Goal: Task Accomplishment & Management: Manage account settings

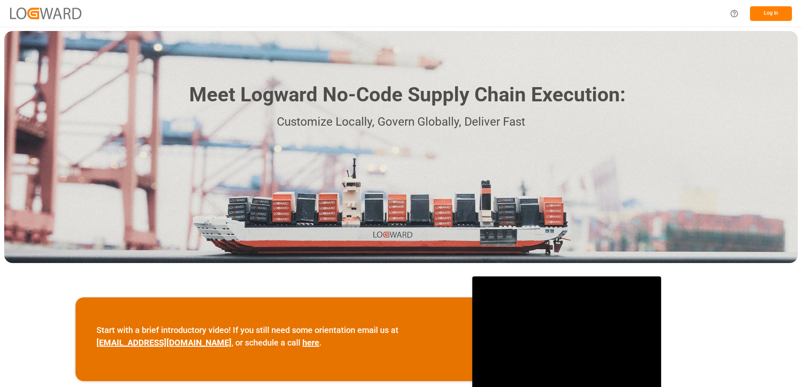
click at [779, 12] on button "Log In" at bounding box center [771, 13] width 42 height 15
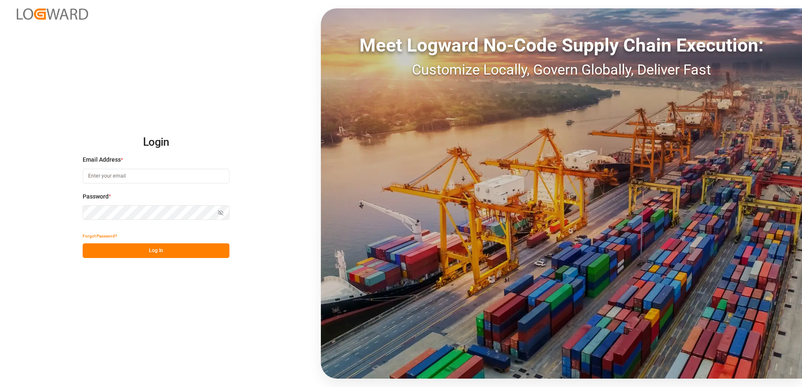
type input "[PERSON_NAME][EMAIL_ADDRESS][PERSON_NAME][DOMAIN_NAME]"
click at [176, 251] on button "Log In" at bounding box center [156, 251] width 147 height 15
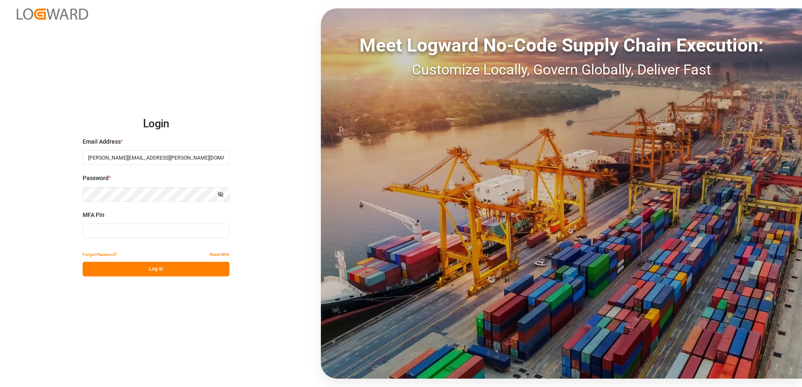
click at [145, 226] on input at bounding box center [156, 231] width 147 height 15
type input "087942"
click at [158, 263] on button "Log In" at bounding box center [156, 269] width 147 height 15
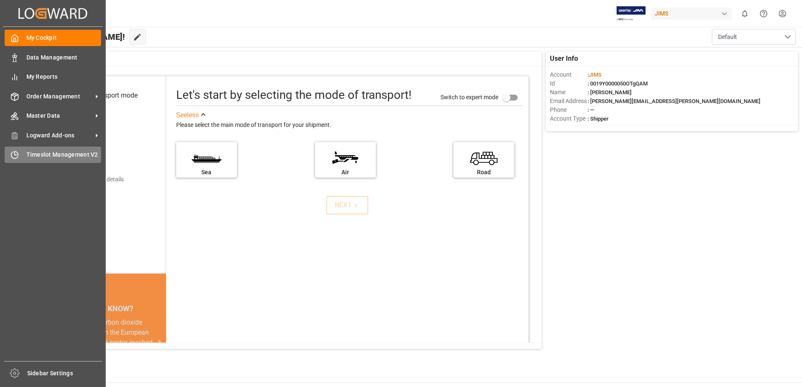
click at [22, 155] on div "Timeslot Management V2 Timeslot Management V2" at bounding box center [53, 155] width 96 height 16
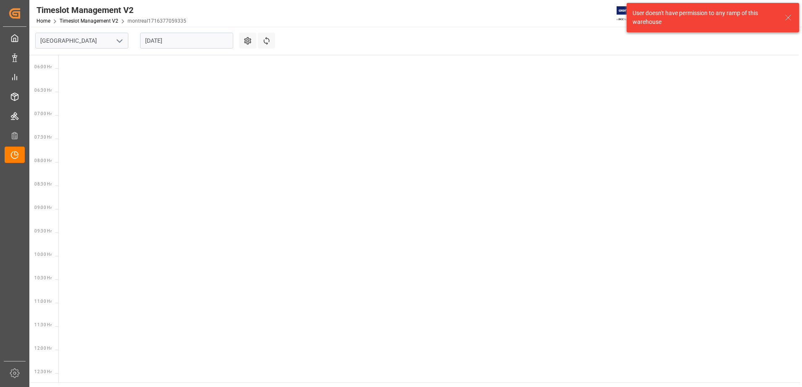
scroll to position [294, 0]
click at [121, 43] on icon "open menu" at bounding box center [119, 41] width 10 height 10
click at [81, 82] on div "Southaven" at bounding box center [82, 78] width 92 height 19
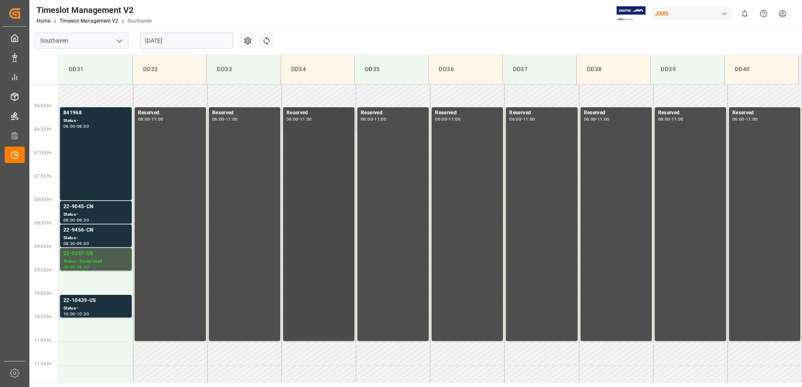
scroll to position [239, 0]
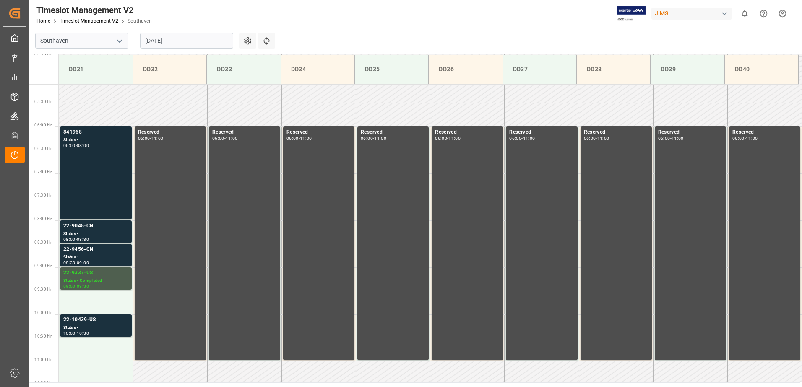
click at [101, 168] on div "841968 Status - 06:00 - 08:00" at bounding box center [95, 173] width 65 height 90
click at [98, 229] on div "22-9045-CN" at bounding box center [95, 226] width 65 height 8
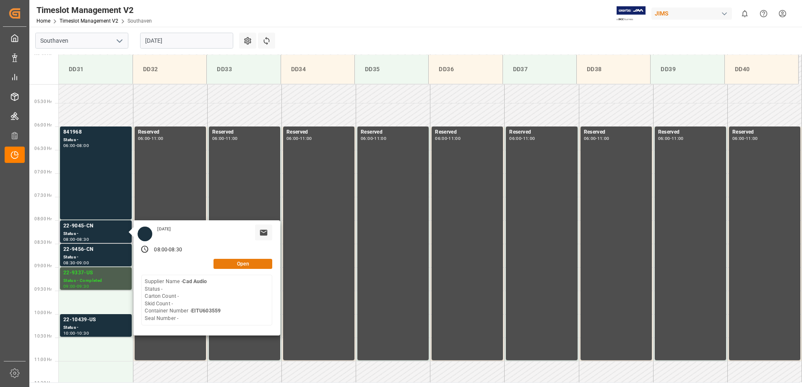
click at [232, 265] on button "Open" at bounding box center [242, 264] width 59 height 10
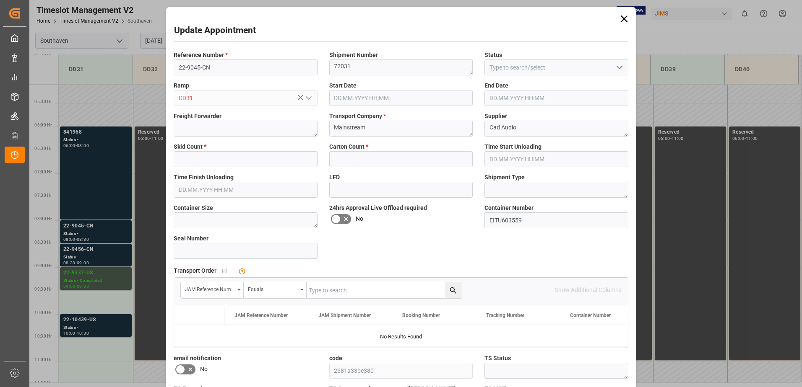
type input "0"
type input "[DATE] 08:00"
type input "[DATE] 08:30"
type input "[DATE] 11:28"
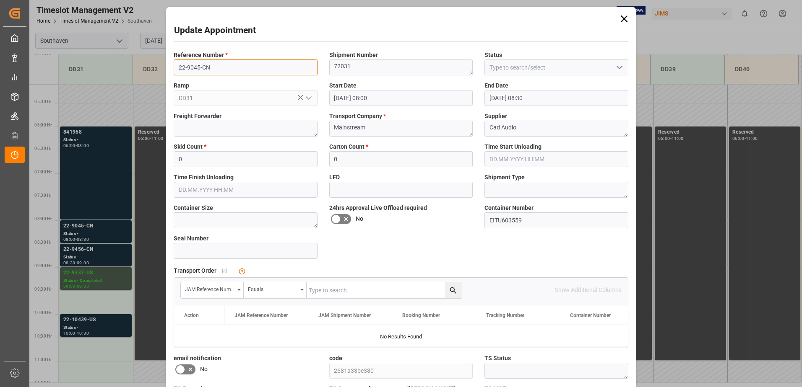
click at [215, 68] on input "22-9045-CN" at bounding box center [246, 68] width 144 height 16
click at [104, 234] on div "Update Appointment Reference Number * 22-9045-CN Shipment Number 72031 Status R…" at bounding box center [401, 193] width 802 height 387
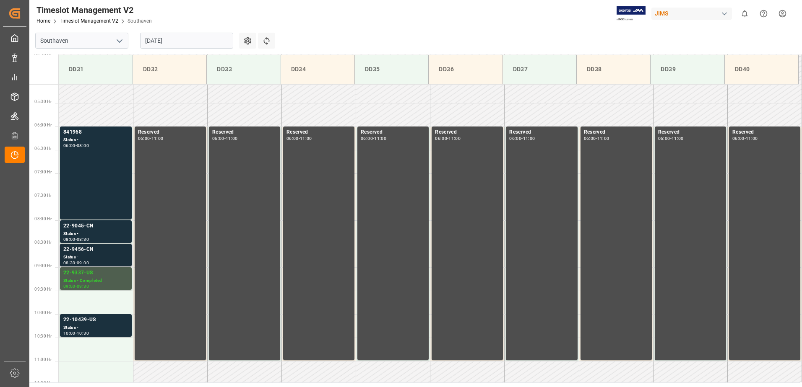
click at [104, 246] on div "22-9456-CN" at bounding box center [95, 250] width 65 height 8
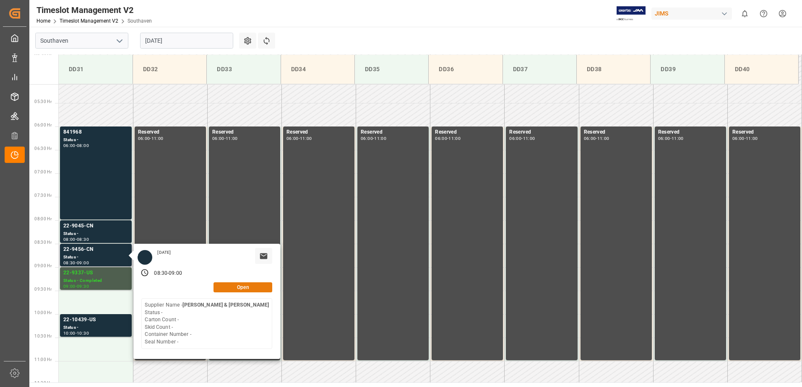
click at [235, 284] on button "Open" at bounding box center [242, 288] width 59 height 10
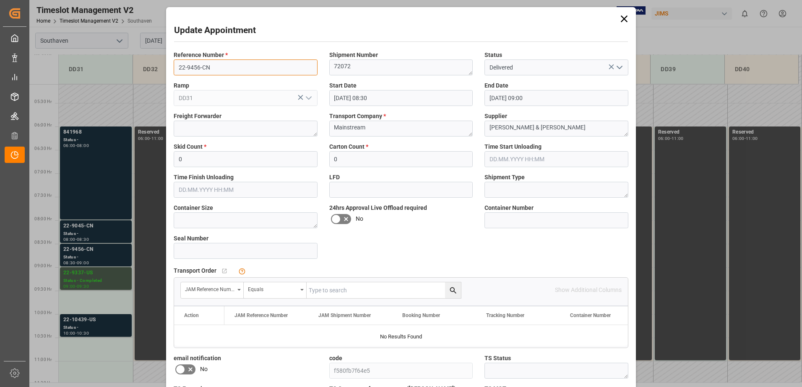
click at [195, 71] on input "22-9456-CN" at bounding box center [246, 68] width 144 height 16
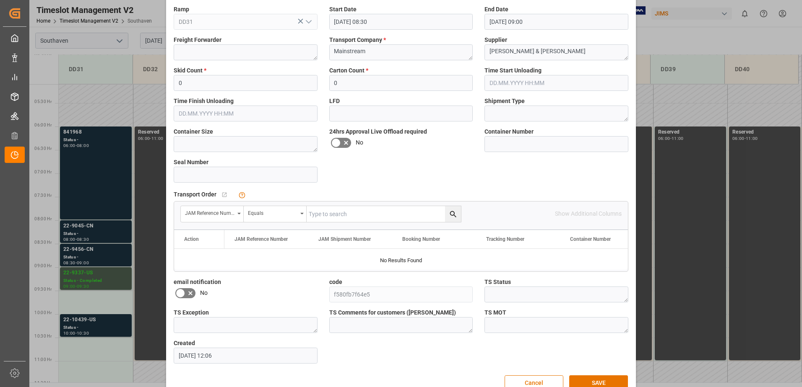
scroll to position [96, 0]
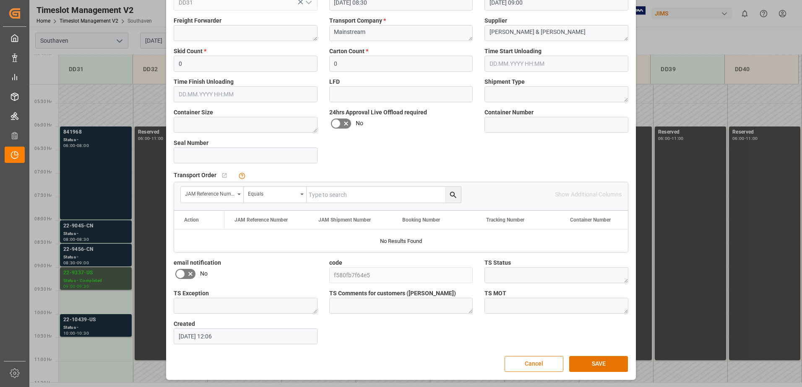
click at [534, 369] on button "Cancel" at bounding box center [533, 364] width 59 height 16
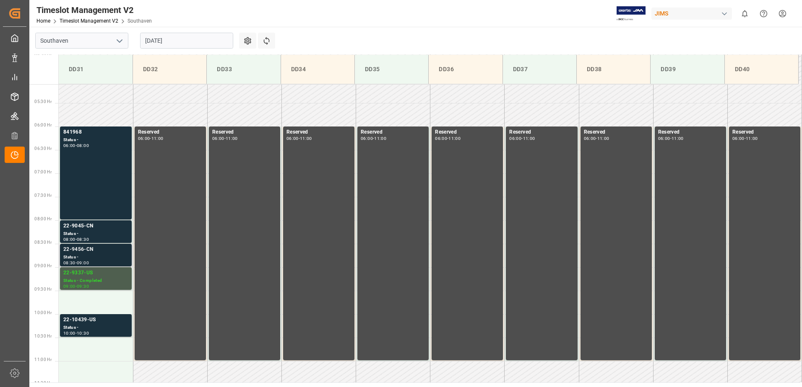
click at [85, 247] on div "22-9456-CN" at bounding box center [95, 250] width 65 height 8
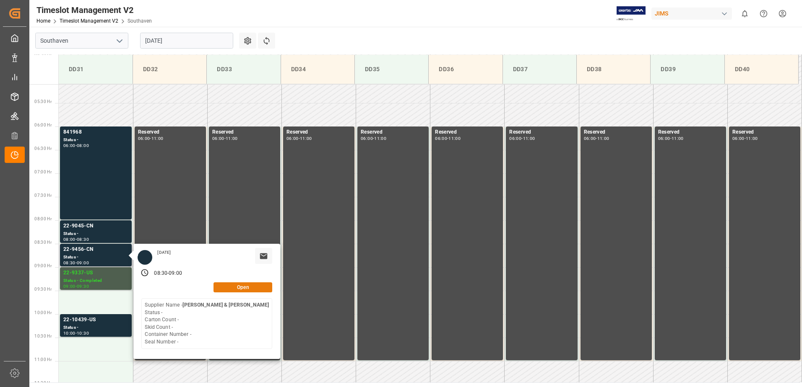
click at [231, 291] on button "Open" at bounding box center [242, 288] width 59 height 10
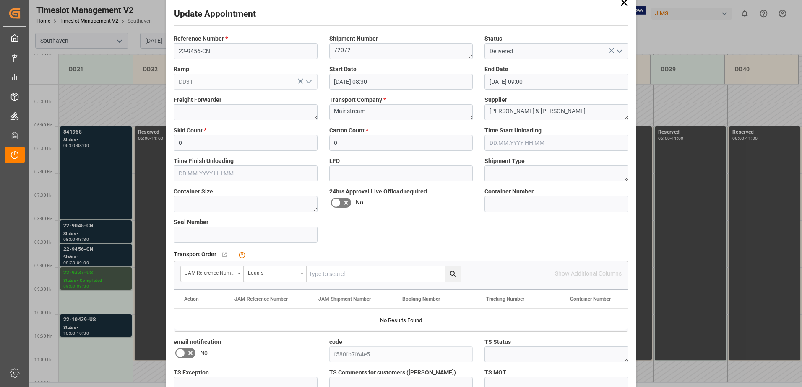
scroll to position [0, 0]
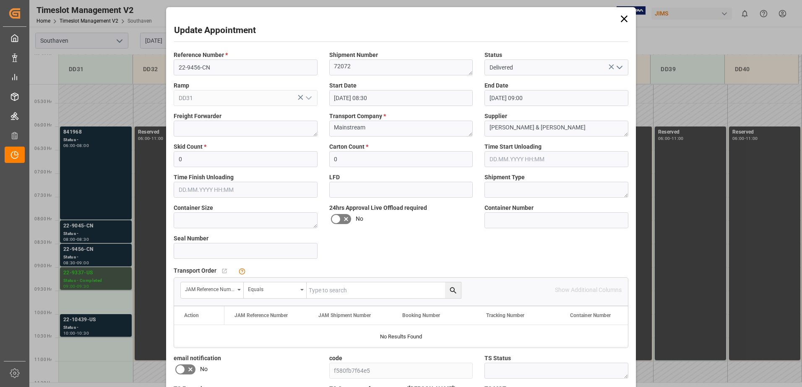
click at [622, 15] on icon at bounding box center [624, 19] width 12 height 12
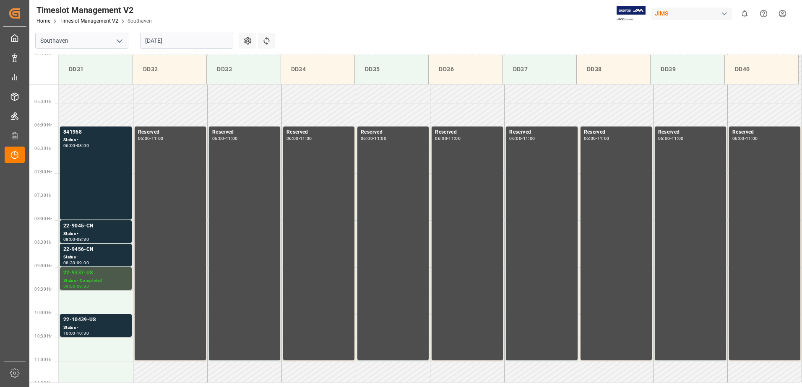
click at [88, 273] on div "22-9337-US" at bounding box center [95, 273] width 65 height 8
click at [99, 275] on div "22-9337-US" at bounding box center [95, 273] width 65 height 8
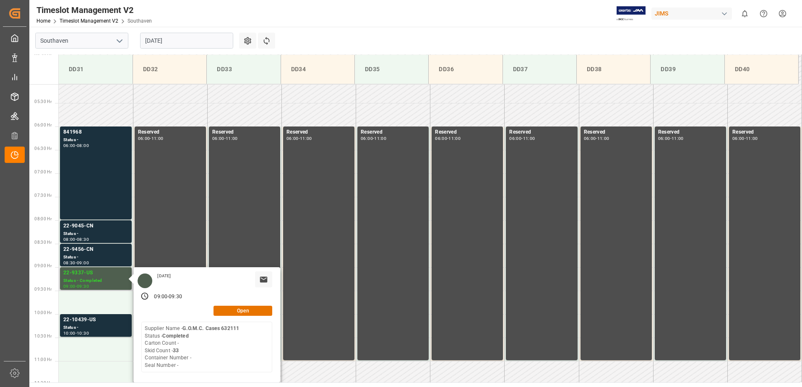
click at [238, 304] on div "[DATE] 09:00 - 09:30 Open Supplier Name - G.O.M.C. Cases 632111 Status - Comple…" at bounding box center [206, 325] width 147 height 115
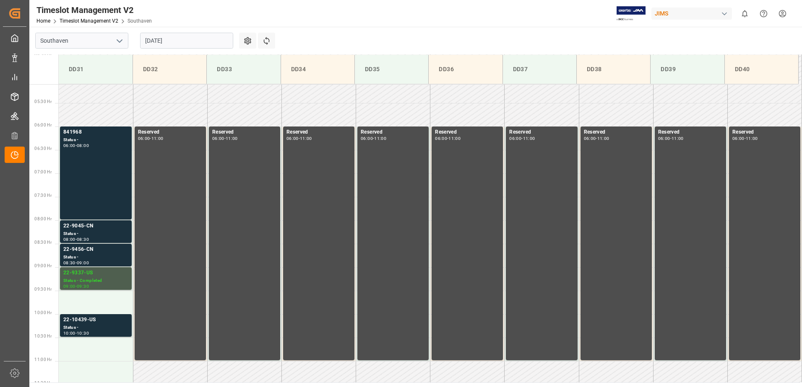
click at [237, 309] on div "Reserved 06:00 - 11:00" at bounding box center [244, 243] width 65 height 231
click at [108, 282] on div "Status - Completed" at bounding box center [95, 281] width 65 height 7
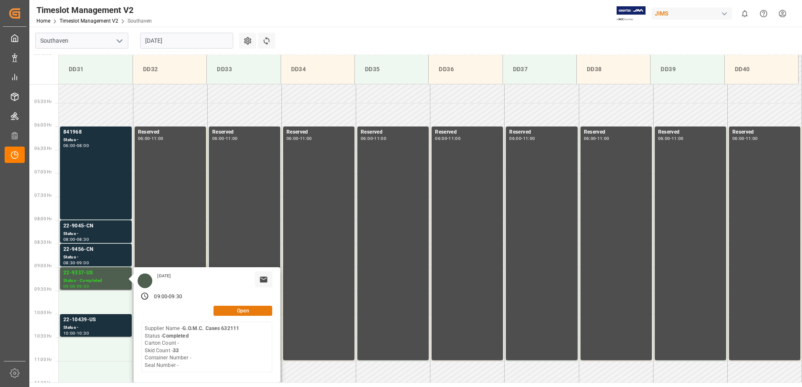
click at [229, 310] on button "Open" at bounding box center [242, 311] width 59 height 10
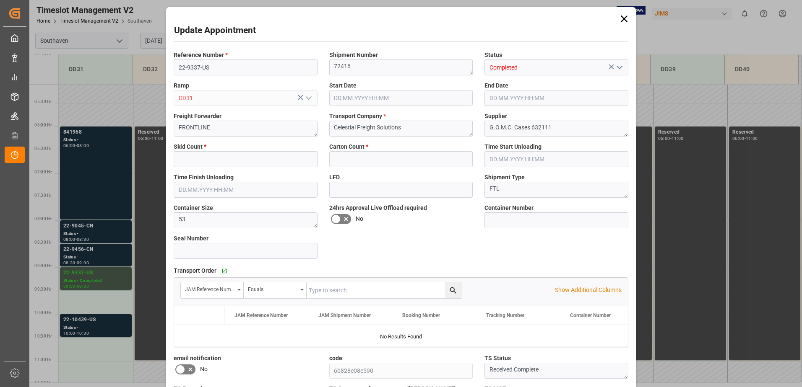
type input "33"
type input "0"
type input "[DATE] 09:00"
type input "[DATE] 09:30"
type input "[DATE] 14:14"
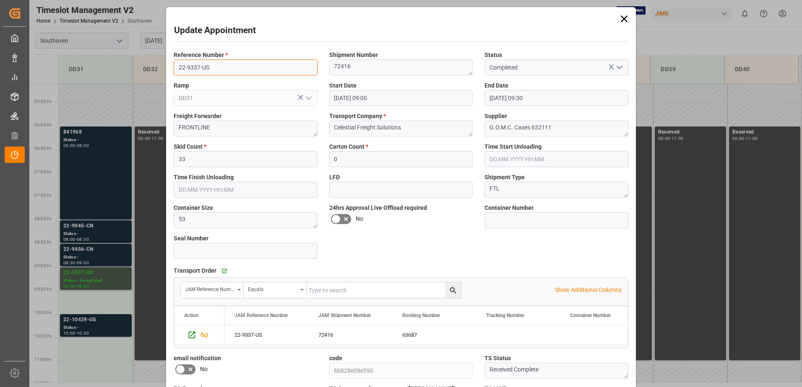
click at [193, 68] on input "22-9337-US" at bounding box center [246, 68] width 144 height 16
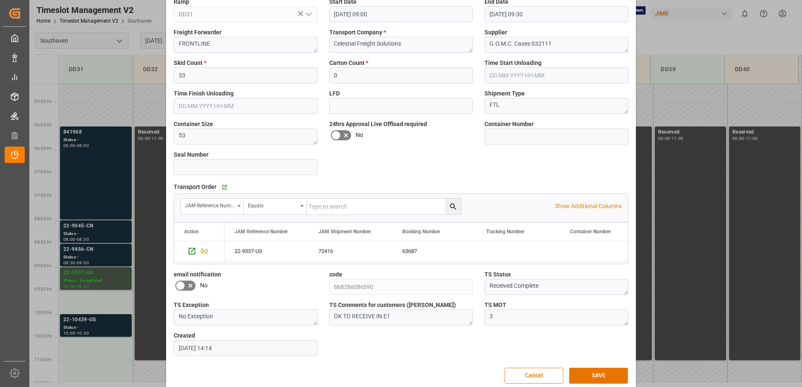
scroll to position [96, 0]
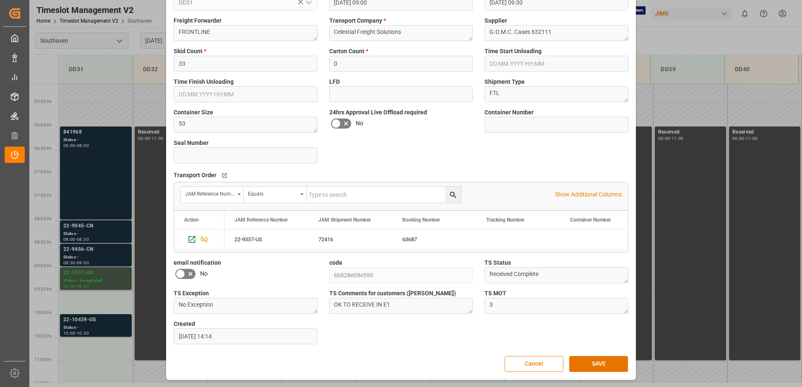
click at [538, 365] on button "Cancel" at bounding box center [533, 364] width 59 height 16
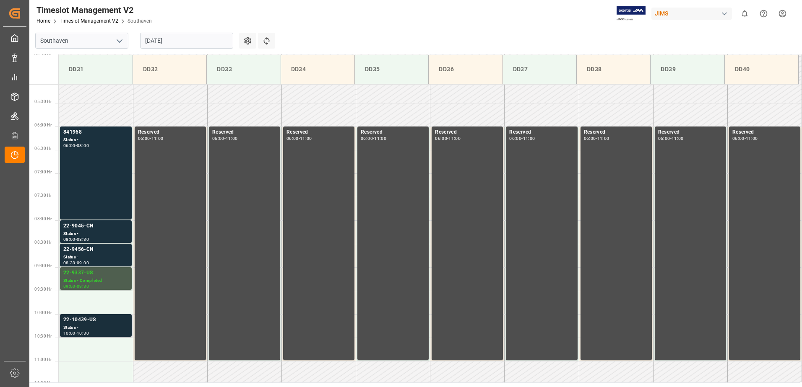
click at [85, 326] on div "Status -" at bounding box center [95, 328] width 65 height 7
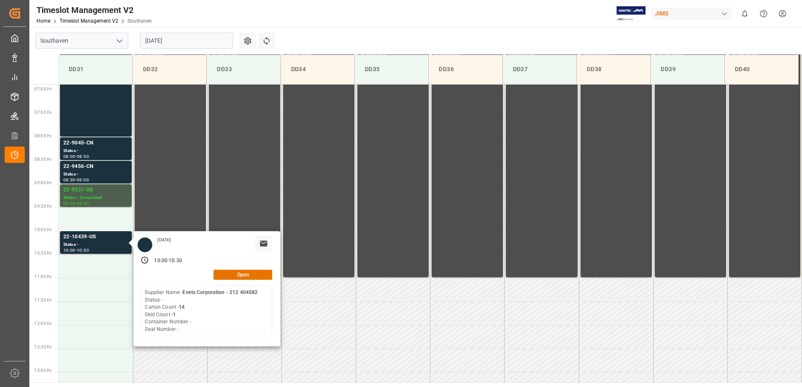
scroll to position [323, 0]
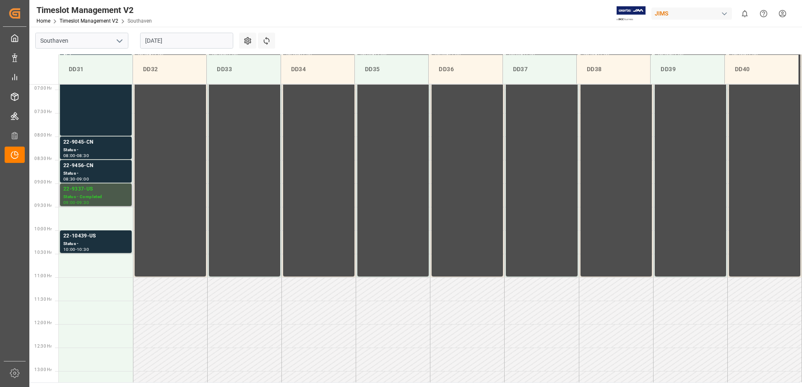
click at [99, 199] on div "Status - Completed" at bounding box center [95, 197] width 65 height 7
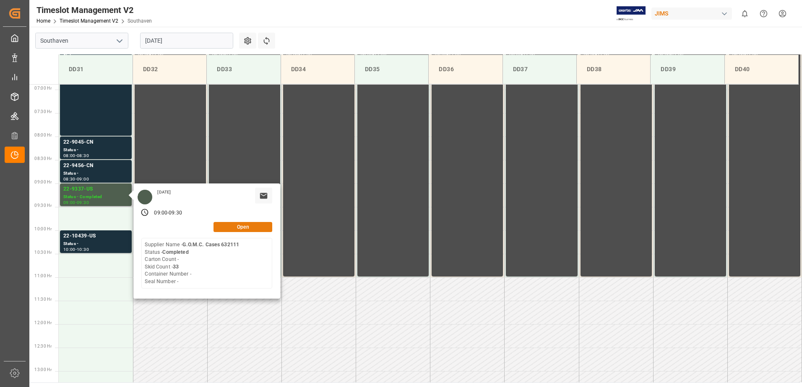
click at [228, 225] on button "Open" at bounding box center [242, 227] width 59 height 10
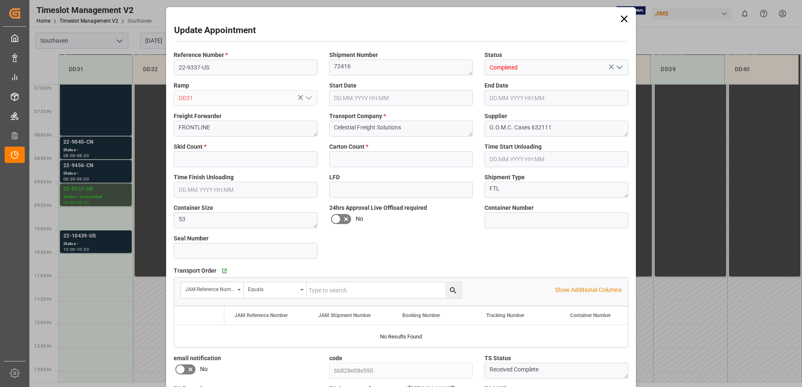
type input "33"
type input "0"
type input "[DATE] 09:00"
type input "[DATE] 09:30"
type input "[DATE] 14:14"
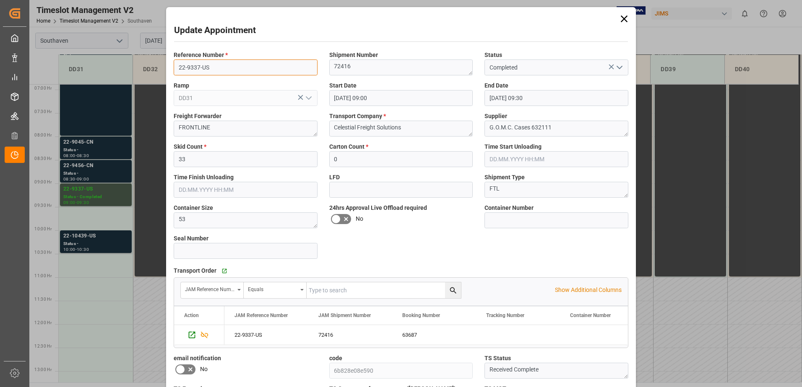
click at [224, 65] on input "22-9337-US" at bounding box center [246, 68] width 144 height 16
click at [618, 18] on icon at bounding box center [624, 19] width 12 height 12
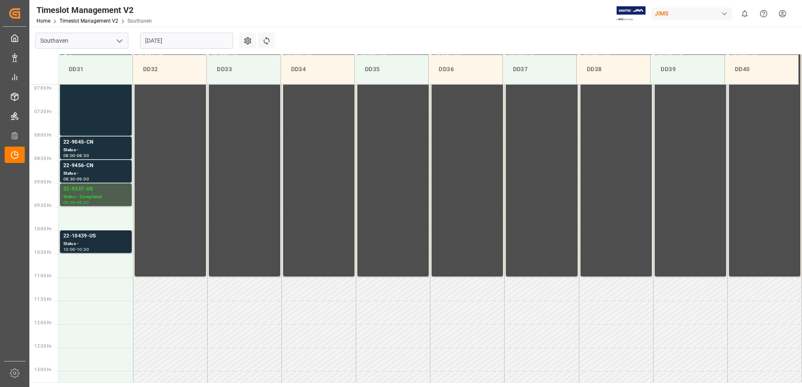
click at [106, 244] on div "Status -" at bounding box center [95, 244] width 65 height 7
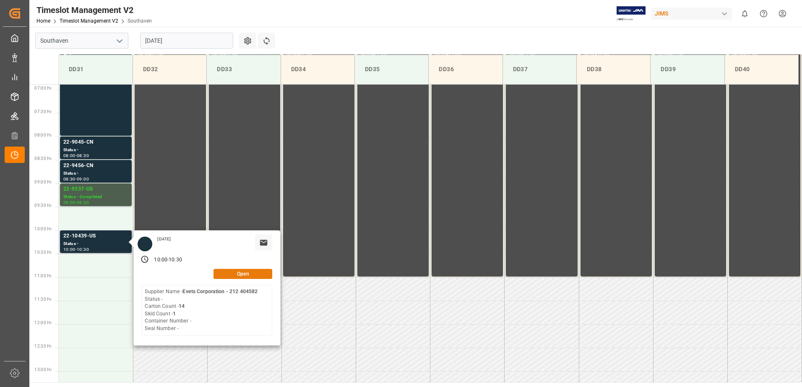
click at [234, 270] on button "Open" at bounding box center [242, 274] width 59 height 10
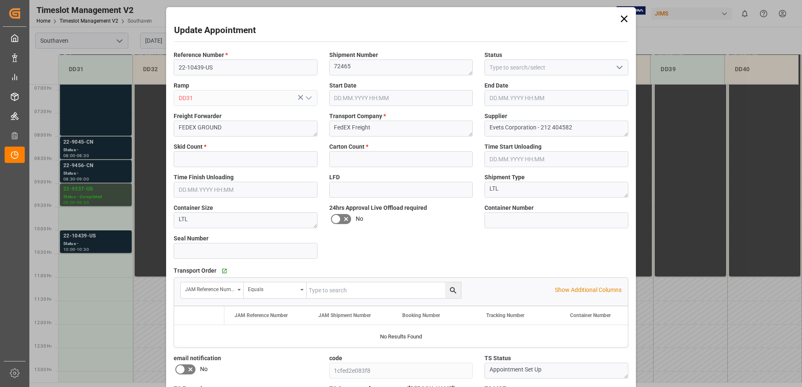
type input "1"
type input "14"
type input "[DATE] 10:00"
type input "[DATE] 10:30"
type input "[DATE] 18:35"
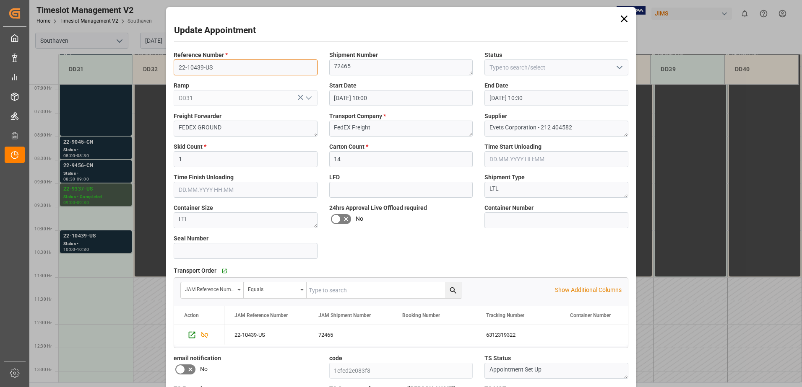
click at [234, 61] on input "22-10439-US" at bounding box center [246, 68] width 144 height 16
drag, startPoint x: 616, startPoint y: 15, endPoint x: 622, endPoint y: 17, distance: 6.2
click at [618, 16] on icon at bounding box center [624, 19] width 12 height 12
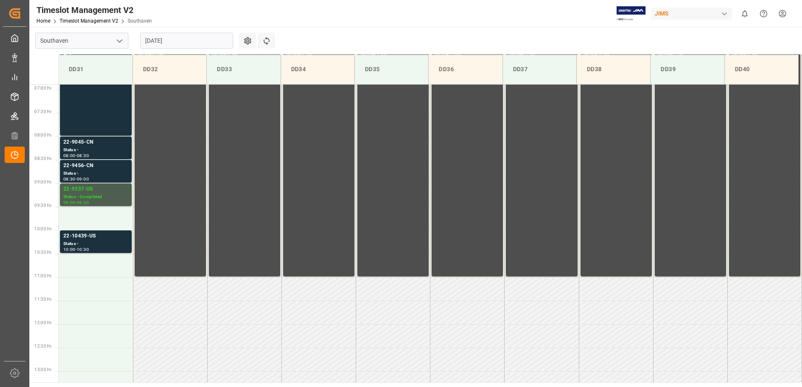
click at [623, 17] on img at bounding box center [630, 13] width 29 height 15
click at [398, 27] on main "Southaven [DATE] Settings Refresh Time Slots DD31 DD32 DD33 DD34 DD35 DD36 DD37…" at bounding box center [414, 205] width 771 height 356
drag, startPoint x: 110, startPoint y: 176, endPoint x: 117, endPoint y: 175, distance: 6.3
click at [117, 175] on div "Status -" at bounding box center [95, 173] width 65 height 7
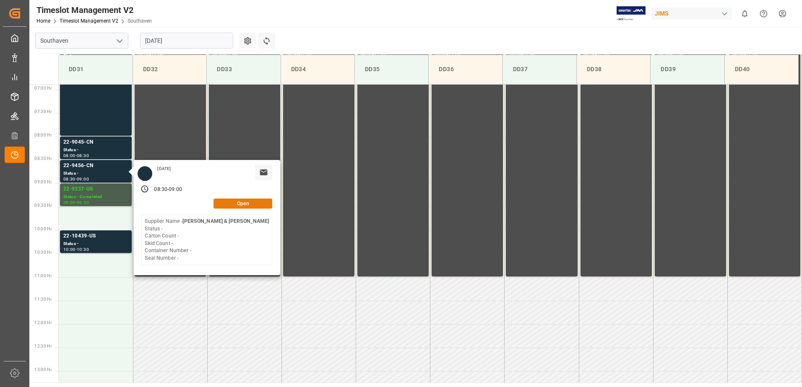
click at [262, 202] on button "Open" at bounding box center [242, 204] width 59 height 10
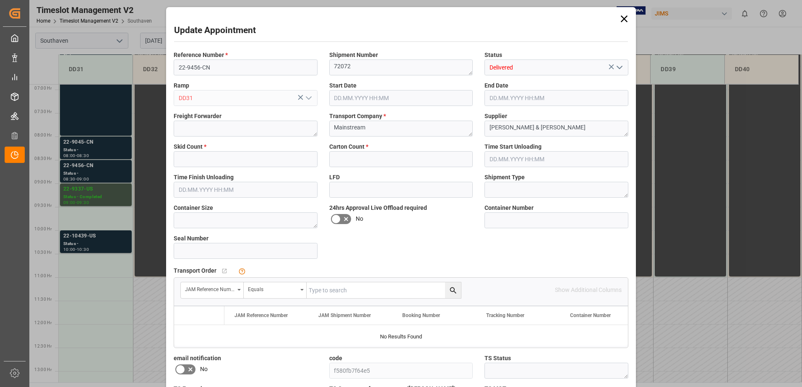
type input "0"
type input "[DATE] 08:30"
type input "[DATE] 09:00"
type input "[DATE] 12:06"
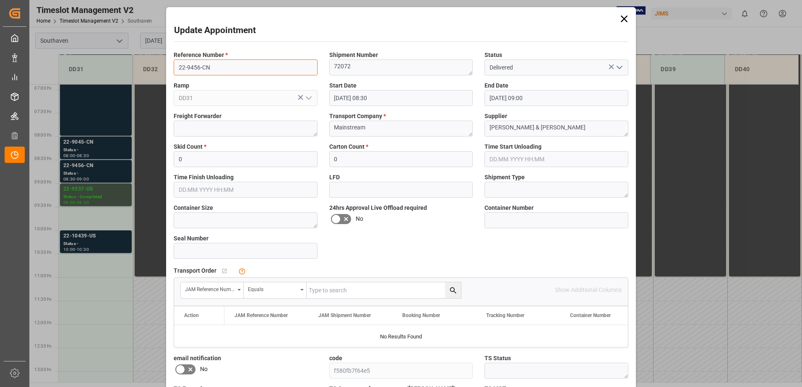
click at [227, 65] on input "22-9456-CN" at bounding box center [246, 68] width 144 height 16
click at [621, 16] on icon at bounding box center [624, 19] width 12 height 12
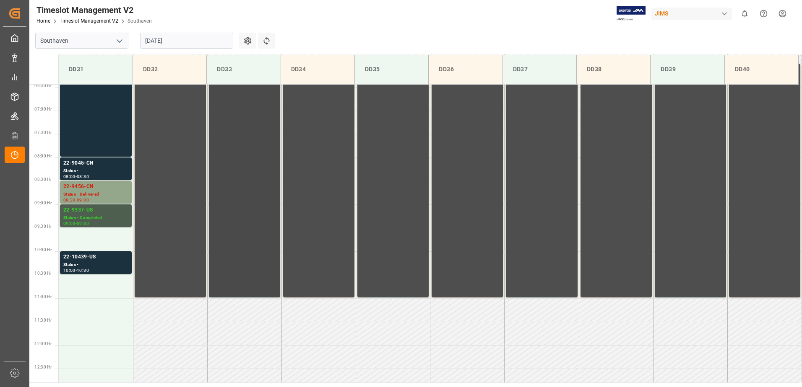
scroll to position [286, 0]
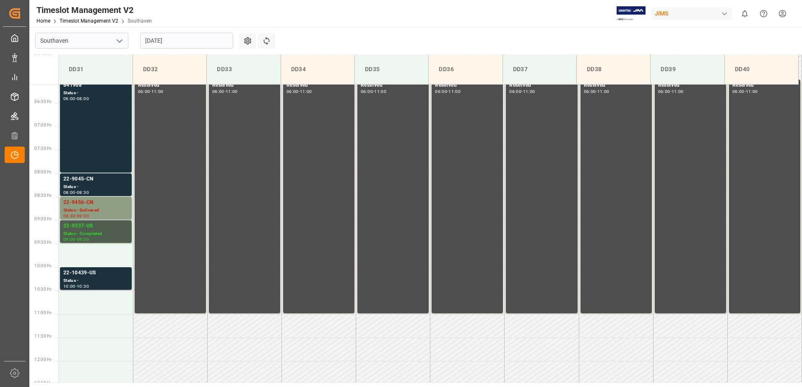
click at [96, 212] on div "Status - Delivered" at bounding box center [95, 210] width 65 height 7
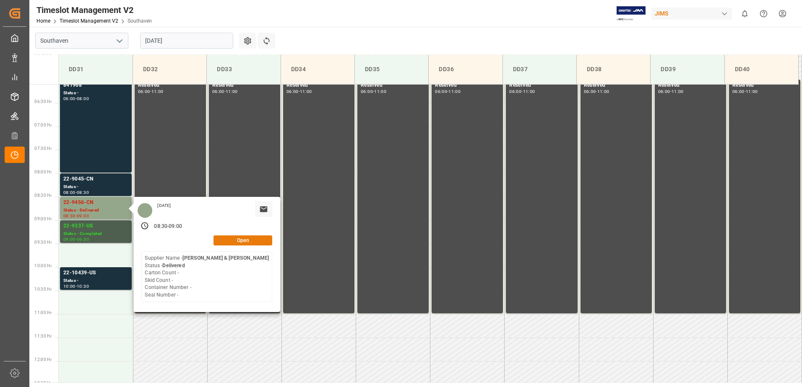
click at [239, 243] on button "Open" at bounding box center [242, 241] width 59 height 10
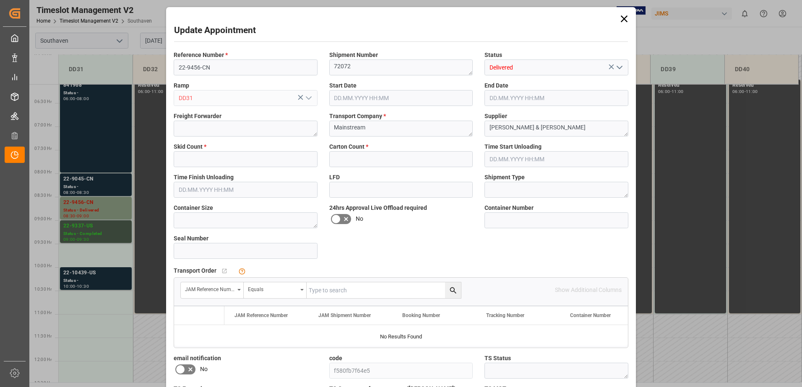
type input "0"
type input "[DATE] 08:30"
type input "[DATE] 09:00"
type input "[DATE] 12:06"
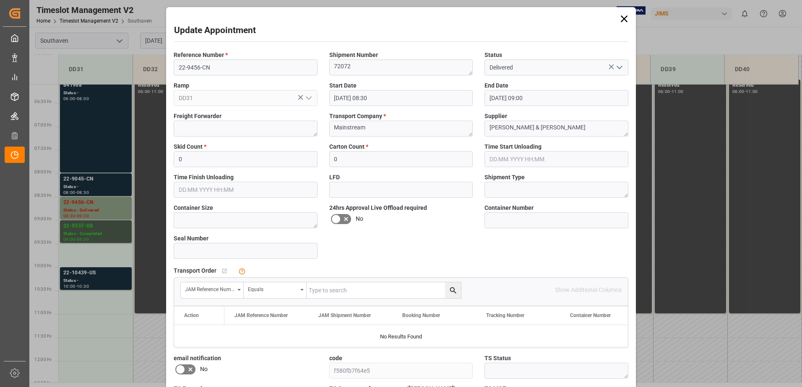
click at [615, 21] on div "Update Appointment Reference Number * 22-9456-CN Shipment Number 72072 Status D…" at bounding box center [400, 241] width 465 height 465
click at [621, 20] on icon at bounding box center [624, 19] width 12 height 12
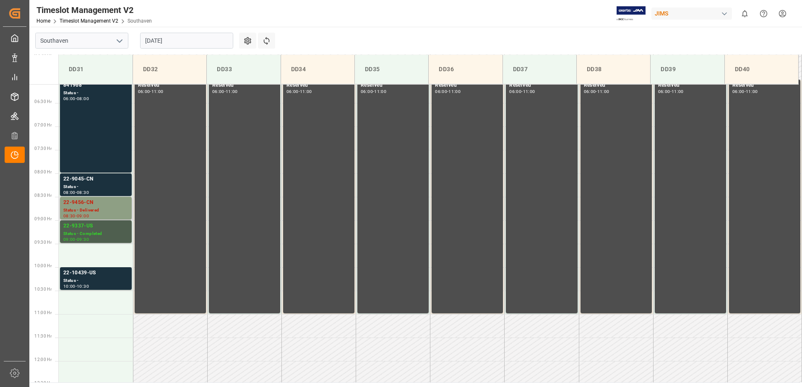
click at [100, 202] on div "22-9456-CN" at bounding box center [95, 203] width 65 height 8
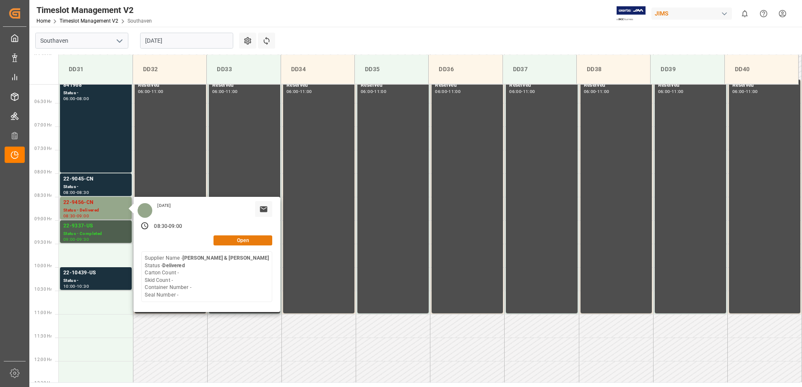
click at [234, 242] on button "Open" at bounding box center [242, 241] width 59 height 10
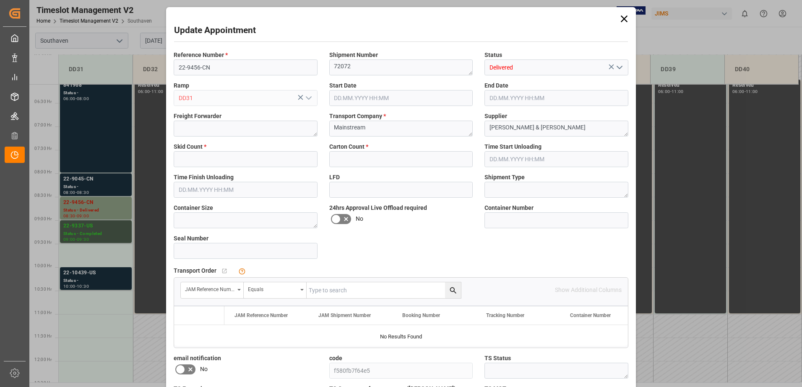
type input "0"
type input "[DATE] 08:30"
type input "[DATE] 09:00"
type input "[DATE] 12:06"
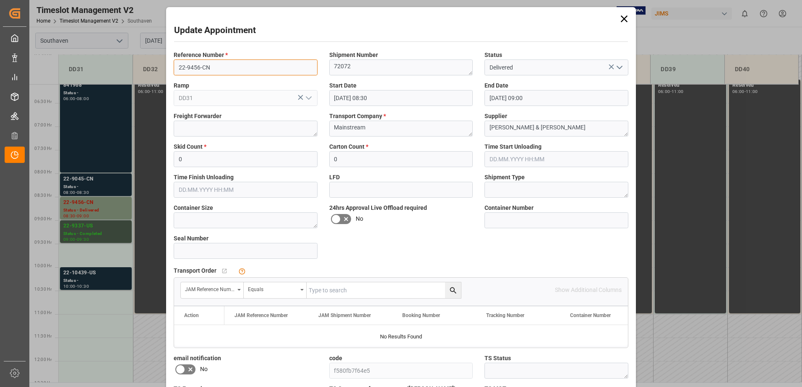
click at [213, 62] on input "22-9456-CN" at bounding box center [246, 68] width 144 height 16
